Goal: Transaction & Acquisition: Book appointment/travel/reservation

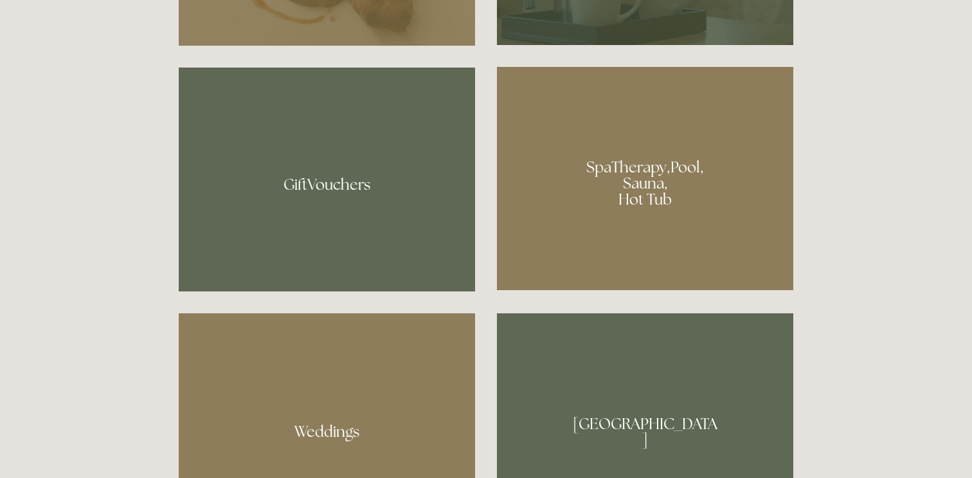
scroll to position [984, 0]
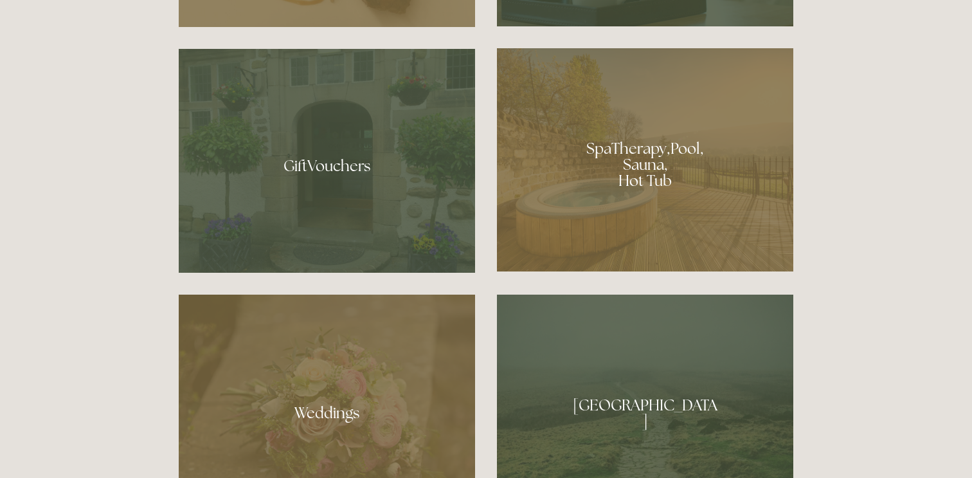
click at [646, 174] on div at bounding box center [645, 159] width 296 height 223
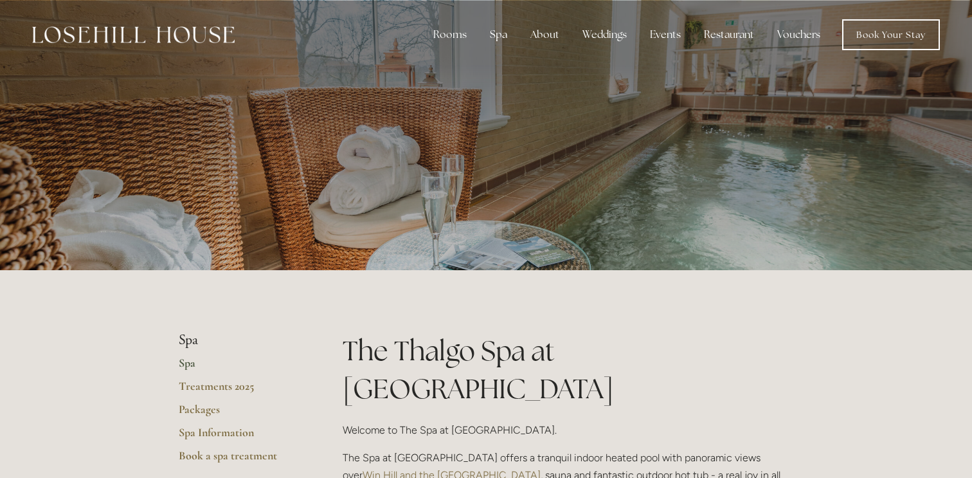
click at [519, 168] on div at bounding box center [486, 135] width 615 height 270
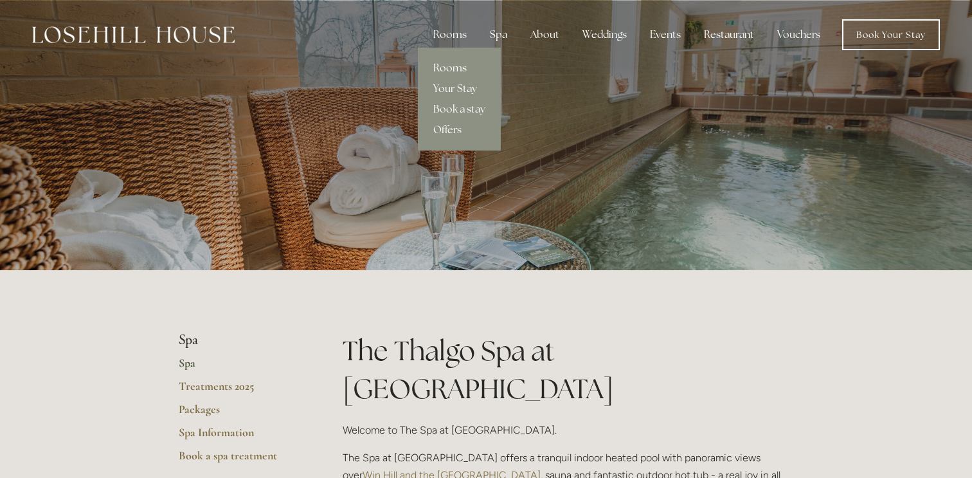
click at [456, 67] on link "Rooms" at bounding box center [459, 68] width 83 height 21
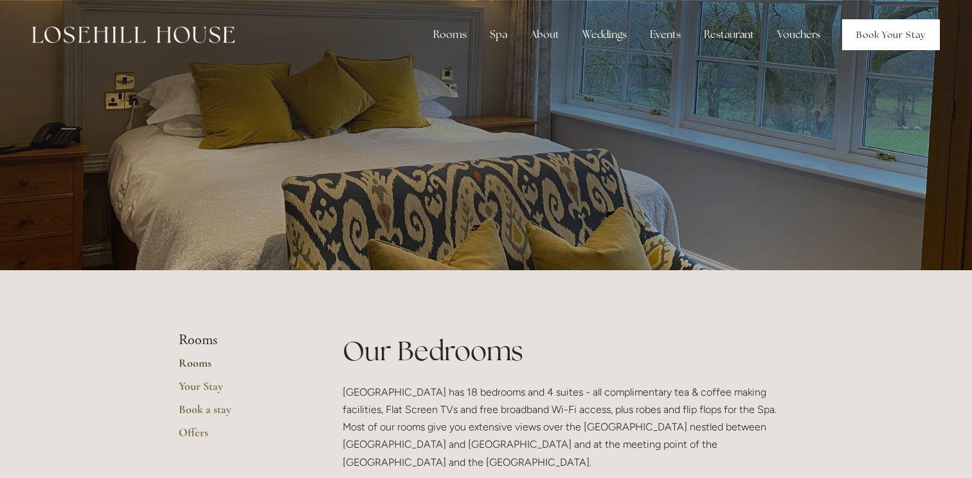
click at [885, 36] on link "Book Your Stay" at bounding box center [891, 34] width 98 height 31
